Goal: Information Seeking & Learning: Find specific fact

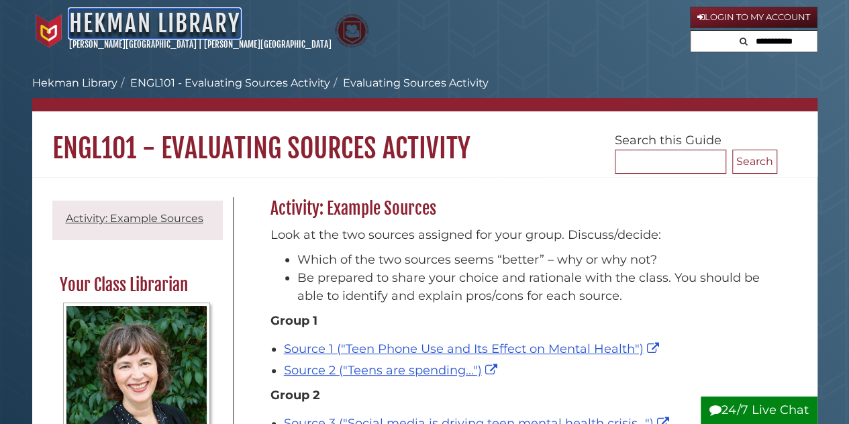
click at [170, 19] on link "Hekman Library" at bounding box center [154, 24] width 171 height 30
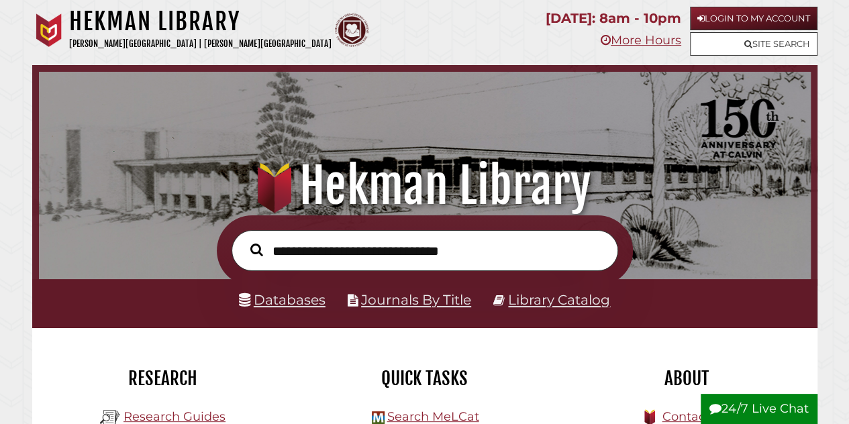
scroll to position [255, 765]
click at [440, 240] on input "text" at bounding box center [425, 250] width 387 height 41
type input "**********"
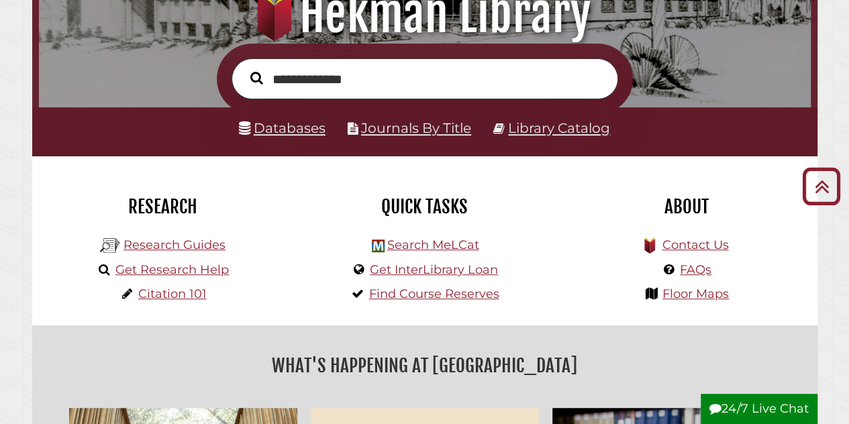
click at [244, 68] on button "Search" at bounding box center [257, 77] width 26 height 19
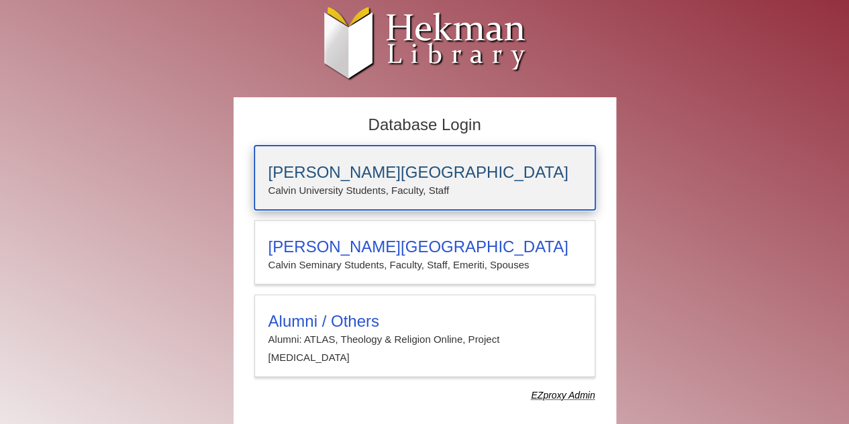
click at [389, 183] on p "Calvin University Students, Faculty, Staff" at bounding box center [424, 190] width 313 height 17
